Goal: Information Seeking & Learning: Find specific fact

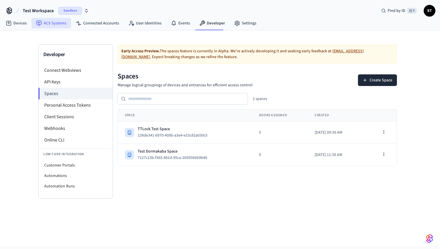
click at [55, 23] on link "ACS Systems" at bounding box center [51, 23] width 40 height 10
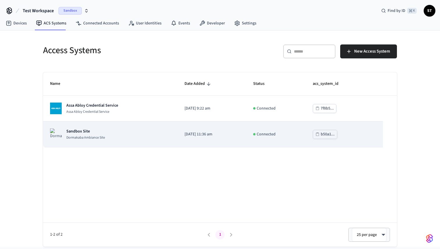
click at [154, 128] on td "Sandbox Site [GEOGRAPHIC_DATA]" at bounding box center [110, 135] width 134 height 26
click at [330, 133] on div "b50a1..." at bounding box center [328, 134] width 14 height 7
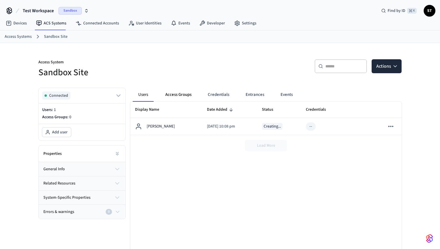
click at [185, 96] on button "Access Groups" at bounding box center [179, 95] width 36 height 14
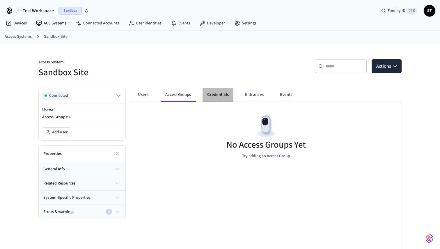
click at [223, 93] on button "Credentials" at bounding box center [218, 95] width 31 height 14
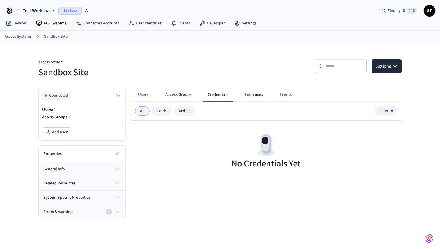
click at [256, 94] on button "Entrances" at bounding box center [254, 95] width 28 height 14
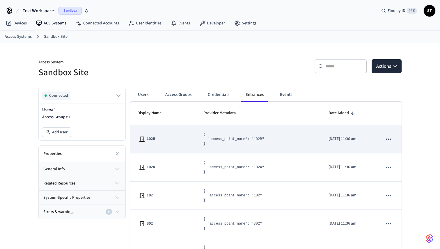
click at [390, 138] on icon "sticky table" at bounding box center [389, 140] width 8 height 8
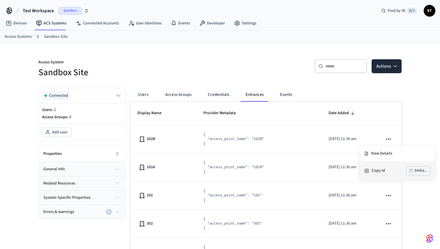
click at [419, 171] on div "3440a..." at bounding box center [421, 170] width 14 height 7
click at [381, 155] on li "View Details" at bounding box center [397, 154] width 76 height 16
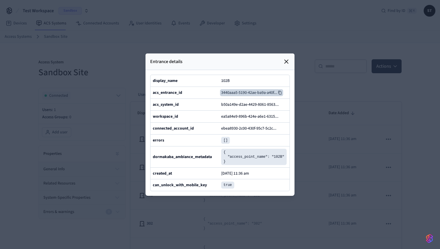
click at [280, 92] on icon at bounding box center [280, 93] width 4 height 4
click at [169, 106] on b "acs_system_id" at bounding box center [166, 105] width 26 height 6
copy b "acs_system_id"
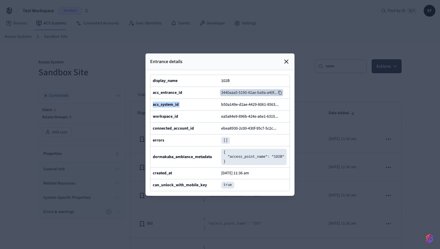
click at [287, 59] on icon at bounding box center [286, 61] width 7 height 7
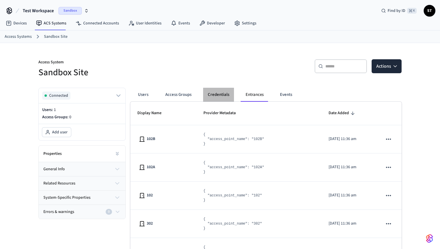
click at [219, 95] on button "Credentials" at bounding box center [218, 95] width 31 height 14
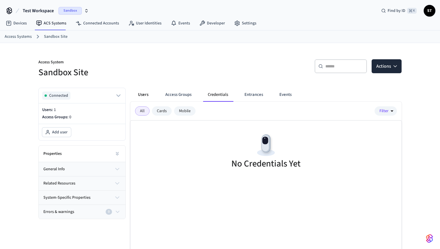
click at [143, 94] on button "Users" at bounding box center [143, 95] width 21 height 14
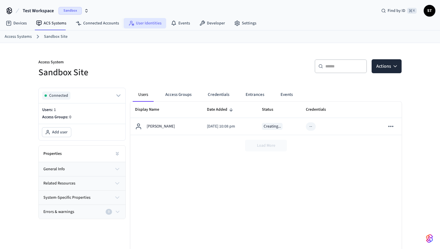
click at [147, 20] on link "User Identities" at bounding box center [145, 23] width 42 height 10
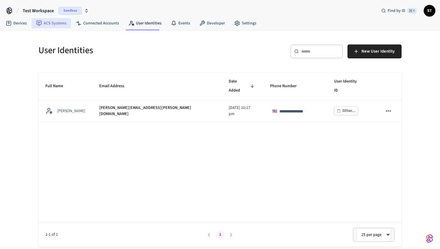
click at [52, 24] on link "ACS Systems" at bounding box center [51, 23] width 40 height 10
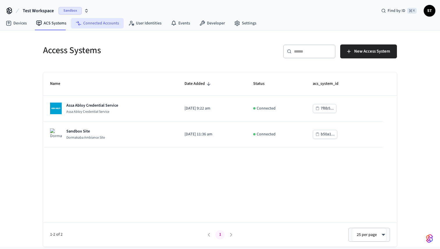
click at [83, 25] on link "Connected Accounts" at bounding box center [97, 23] width 53 height 10
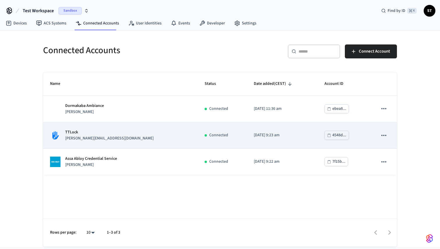
click at [332, 135] on div "4548d..." at bounding box center [339, 135] width 14 height 7
click at [78, 138] on p "[PERSON_NAME][EMAIL_ADDRESS][DOMAIN_NAME]" at bounding box center [109, 139] width 88 height 6
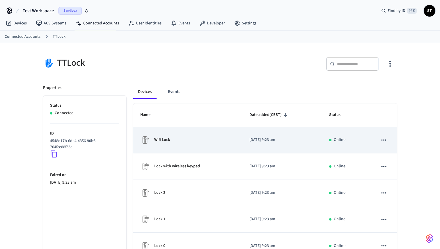
click at [382, 140] on icon "sticky table" at bounding box center [383, 139] width 5 height 1
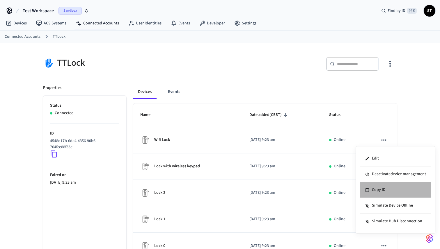
click at [385, 189] on li "Copy ID" at bounding box center [395, 190] width 70 height 16
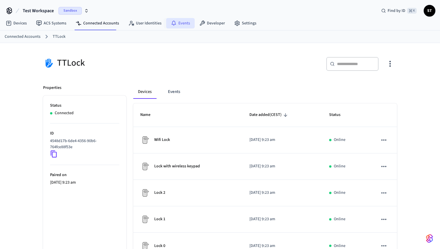
click at [183, 24] on link "Events" at bounding box center [180, 23] width 29 height 10
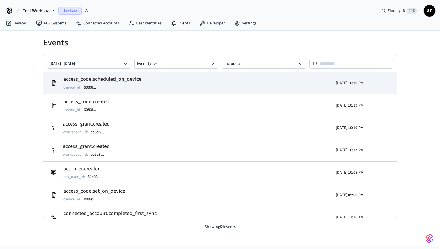
click at [122, 80] on h2 "access_code.scheduled_on_device" at bounding box center [102, 79] width 78 height 8
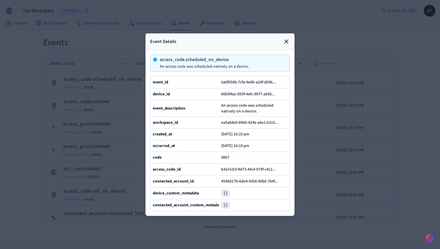
click at [287, 41] on icon at bounding box center [286, 41] width 7 height 7
